Goal: Submit feedback/report problem: Submit feedback/report problem

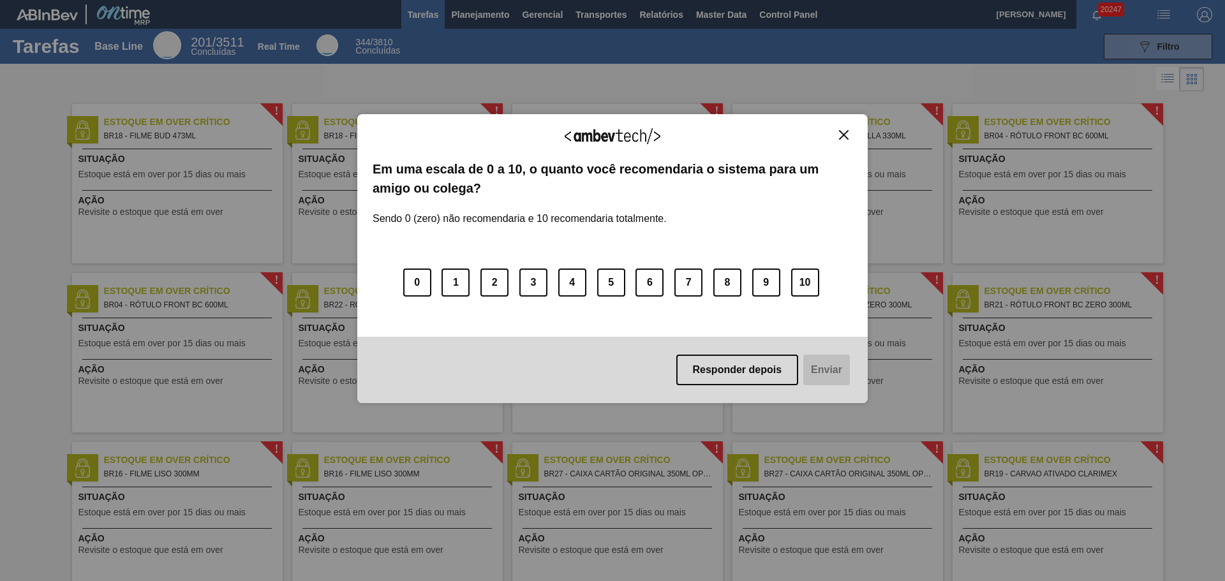
click at [486, 12] on div "Agradecemos seu feedback! Em uma escala de 0 a 10, o quanto você recomendaria o…" at bounding box center [612, 259] width 511 height 546
click at [846, 140] on div "Agradecemos seu feedback!" at bounding box center [613, 145] width 480 height 30
click at [843, 135] on img "Close" at bounding box center [844, 135] width 10 height 10
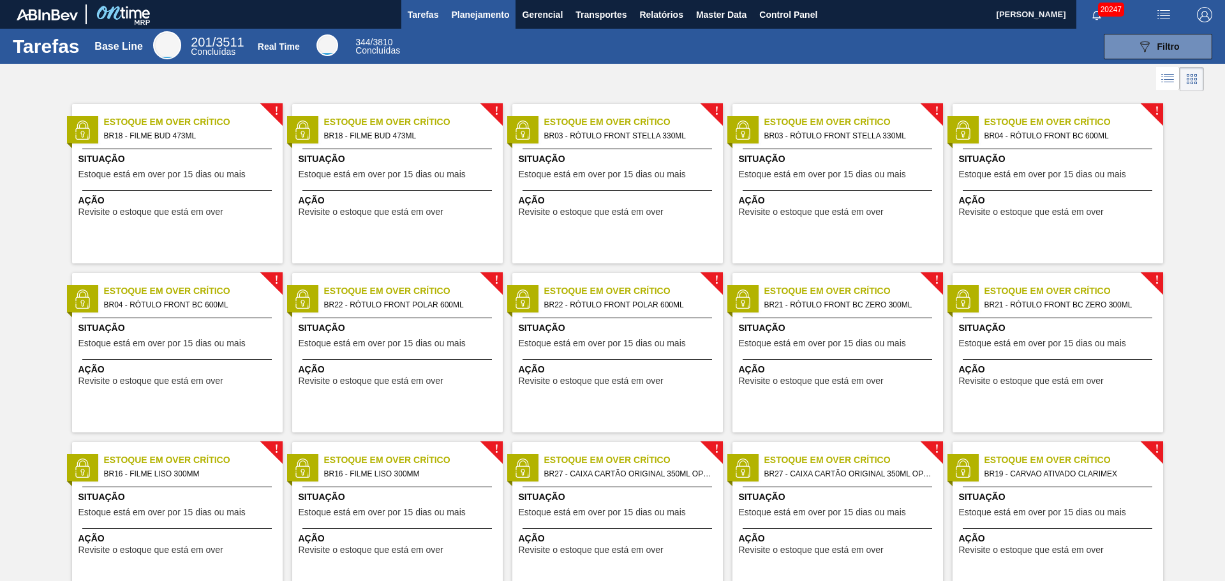
click at [486, 20] on span "Planejamento" at bounding box center [480, 14] width 58 height 15
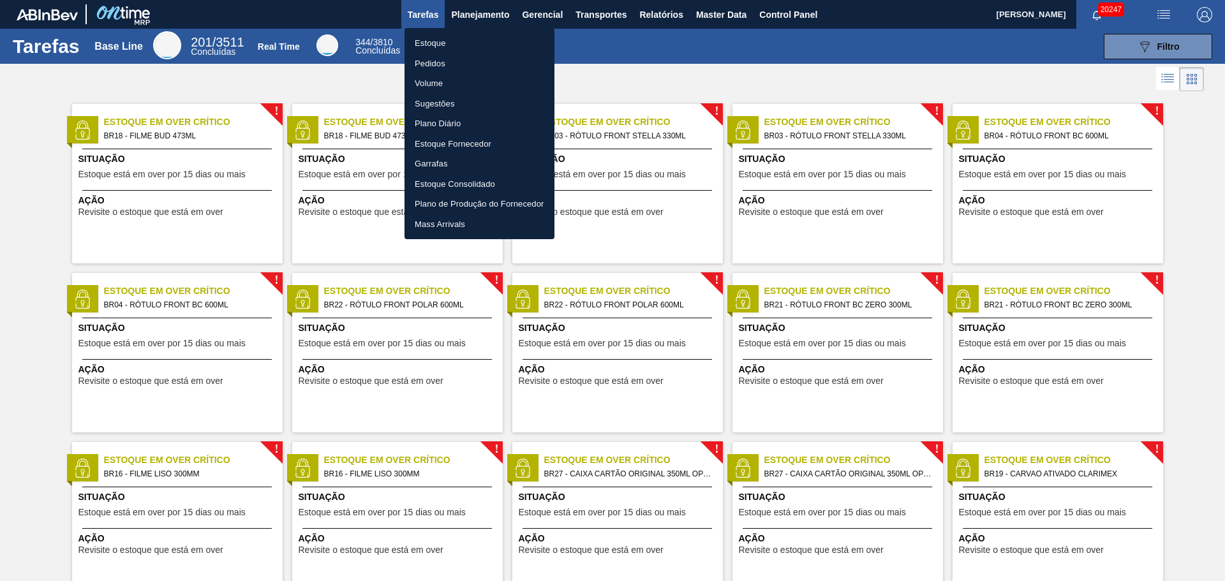
click at [445, 110] on li "Sugestões" at bounding box center [480, 104] width 150 height 20
